Goal: Browse casually

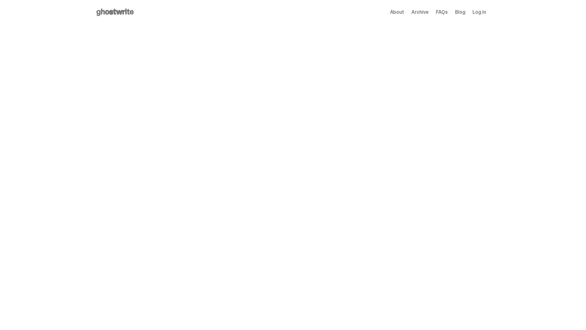
scroll to position [297, 0]
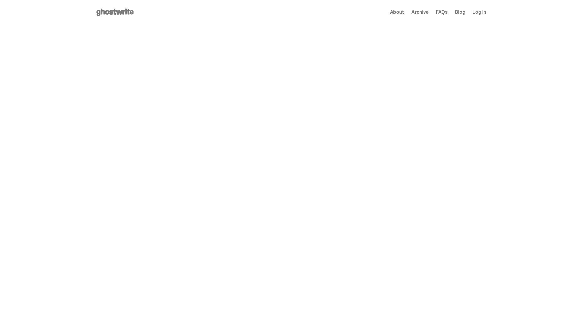
scroll to position [297, 0]
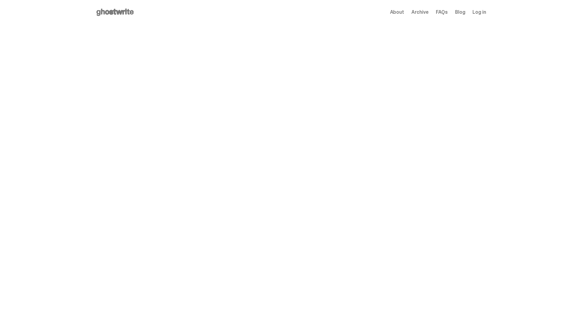
scroll to position [297, 0]
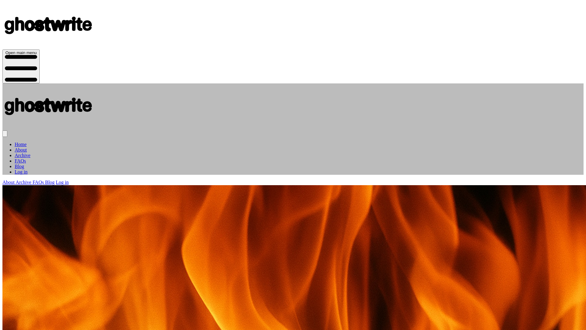
scroll to position [297, 0]
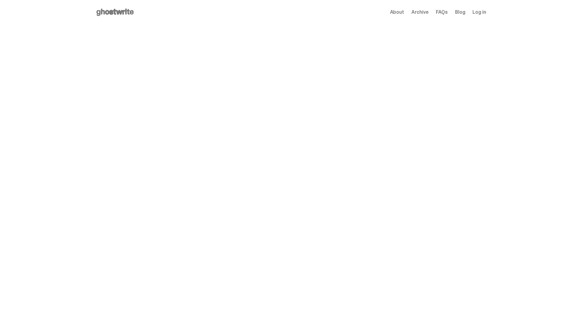
scroll to position [297, 0]
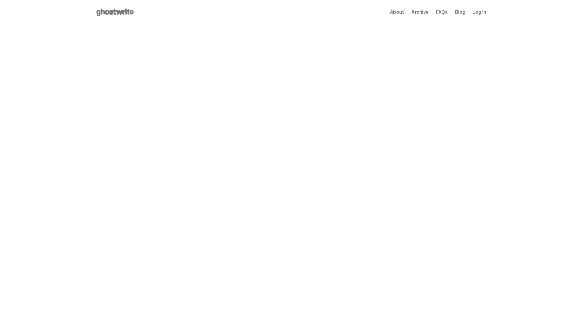
scroll to position [593, 0]
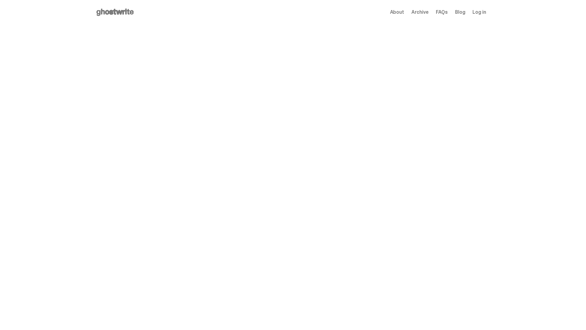
scroll to position [593, 0]
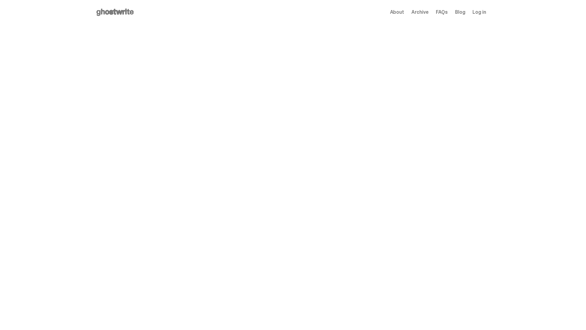
scroll to position [593, 0]
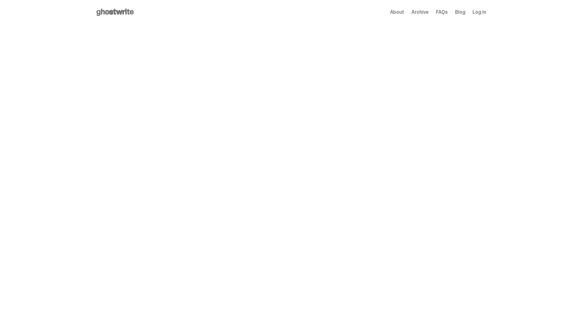
scroll to position [593, 0]
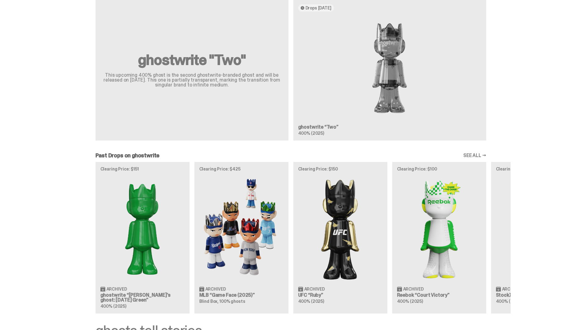
scroll to position [704, 0]
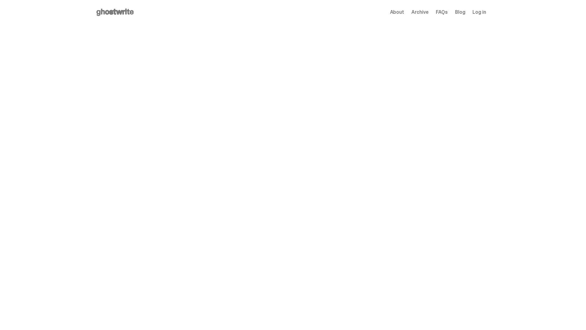
scroll to position [704, 0]
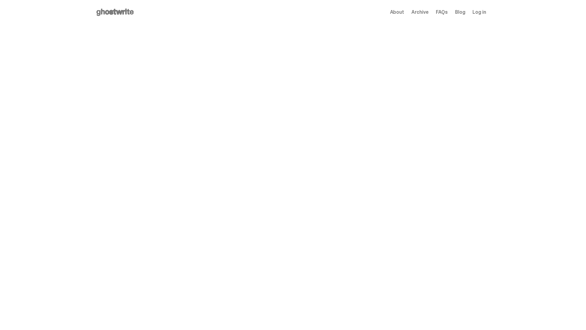
scroll to position [704, 0]
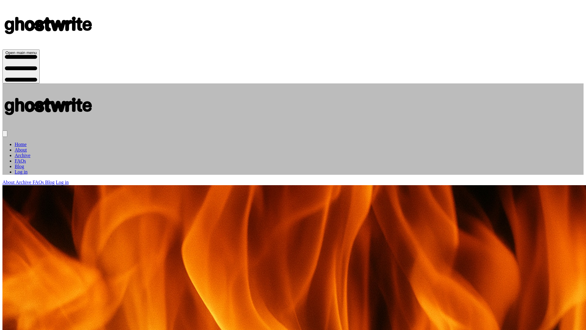
scroll to position [704, 0]
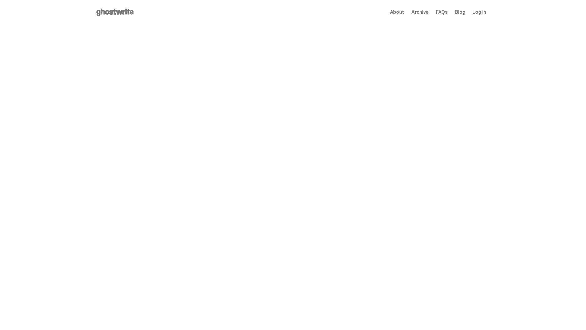
scroll to position [704, 0]
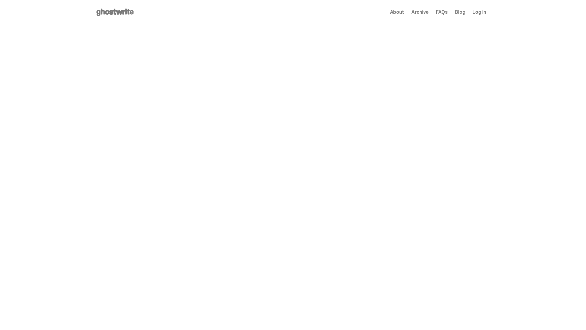
scroll to position [704, 0]
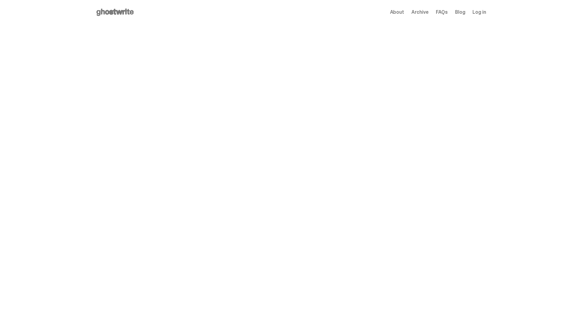
scroll to position [704, 0]
